Goal: Task Accomplishment & Management: Manage account settings

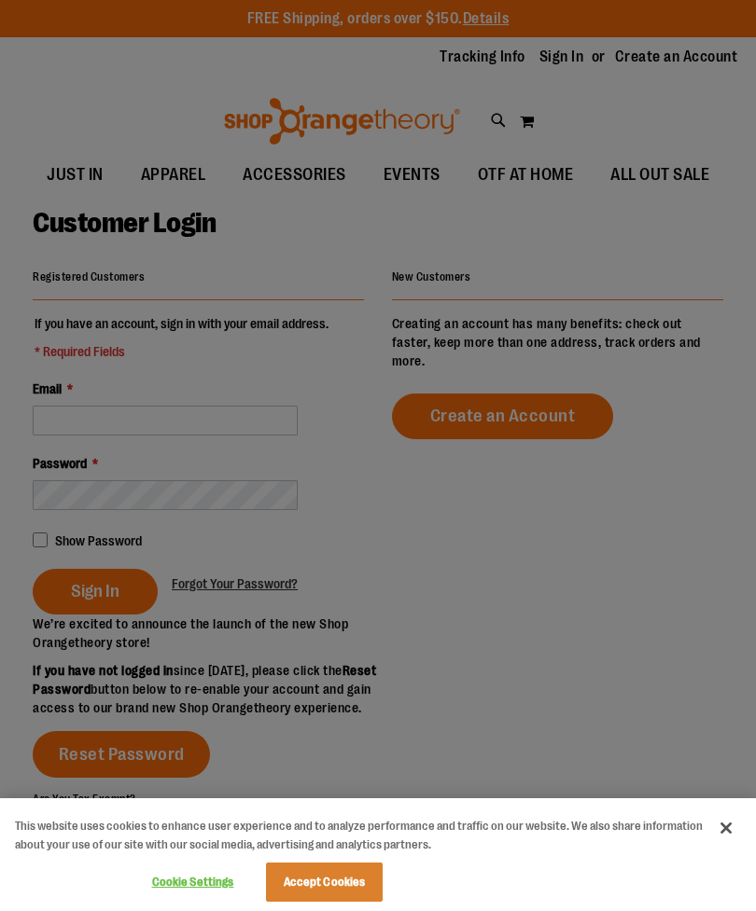
click at [309, 875] on button "Accept Cookies" at bounding box center [324, 882] width 117 height 39
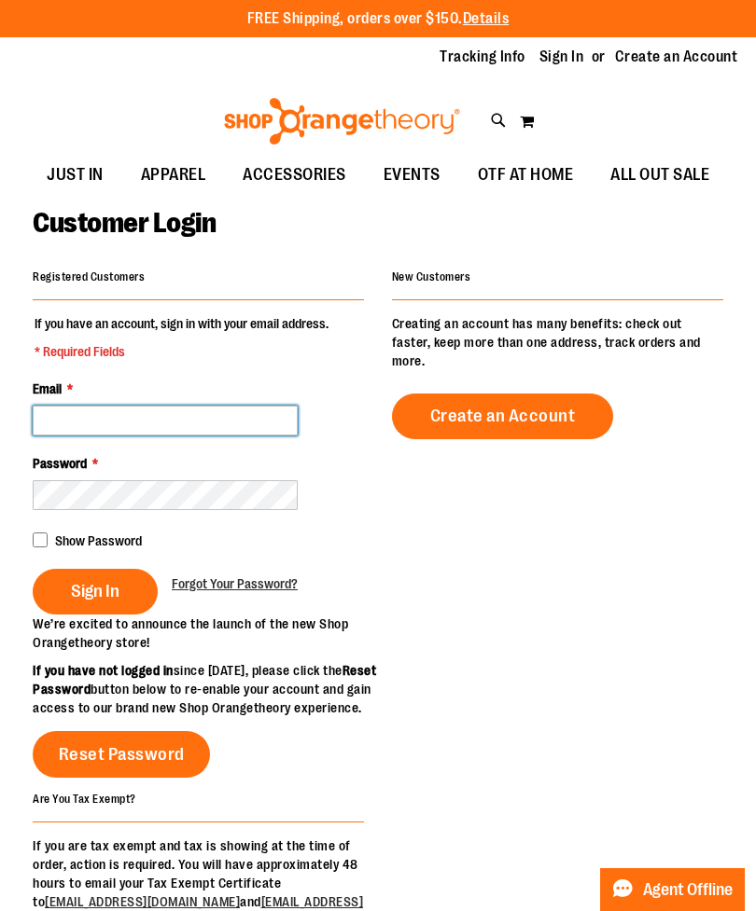
click at [227, 412] on input "Email *" at bounding box center [165, 421] width 265 height 30
type input "**********"
click at [107, 587] on span "Sign In" at bounding box center [95, 591] width 49 height 21
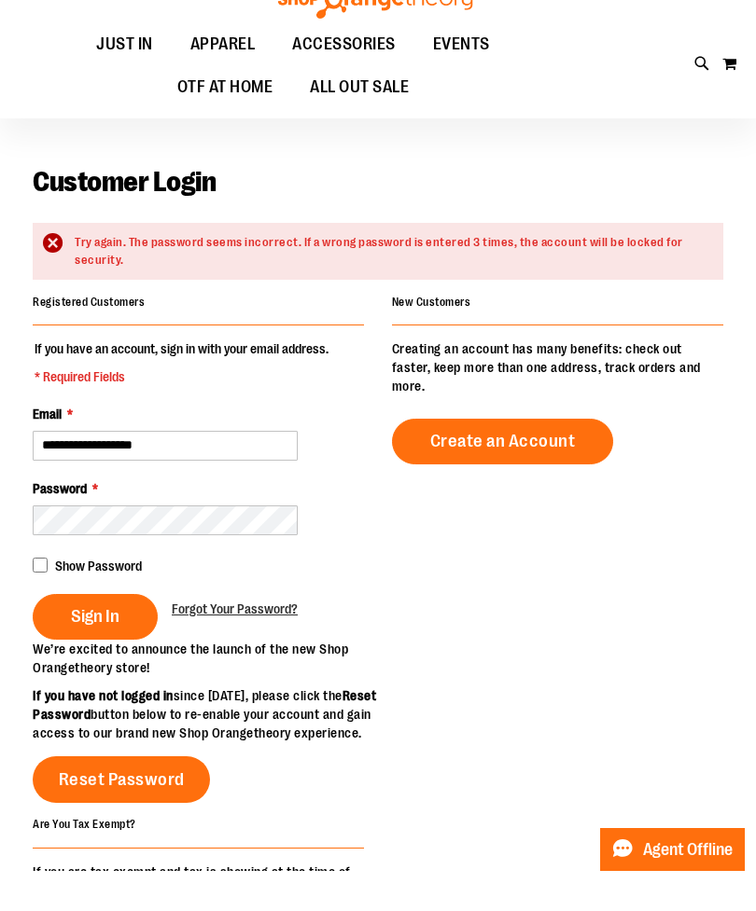
click at [109, 646] on span "Sign In" at bounding box center [95, 656] width 49 height 21
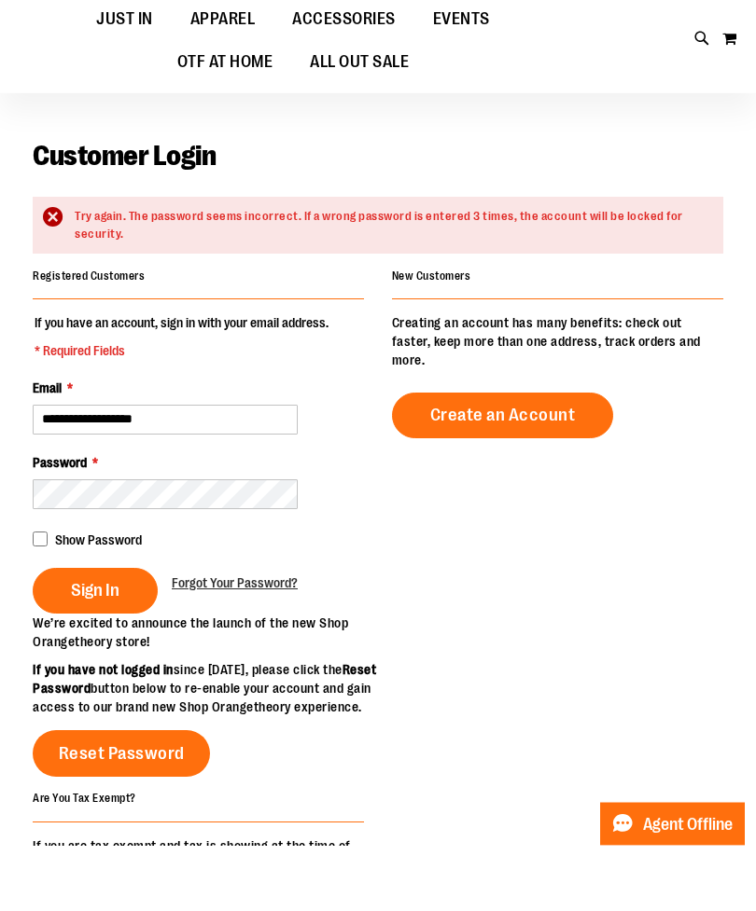
click at [113, 646] on span "Sign In" at bounding box center [95, 656] width 49 height 21
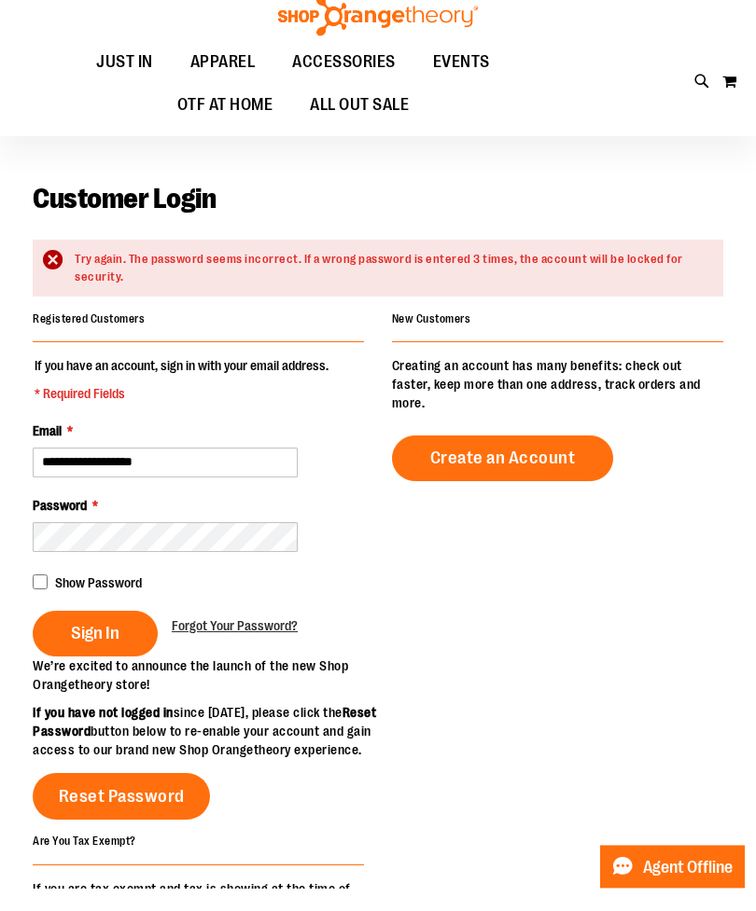
click at [103, 646] on span "Sign In" at bounding box center [95, 656] width 49 height 21
